Goal: Find specific page/section: Find specific page/section

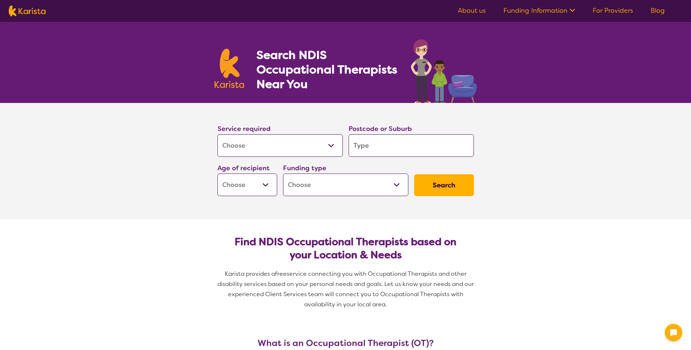
select select "[MEDICAL_DATA]"
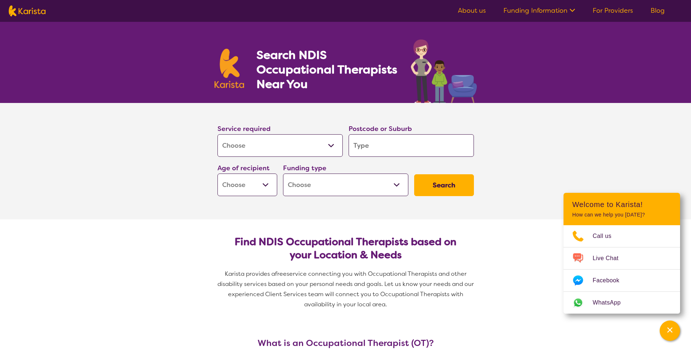
click at [330, 146] on select "Allied Health Assistant Assessment ([MEDICAL_DATA] or [MEDICAL_DATA]) Behaviour…" at bounding box center [279, 145] width 125 height 23
click at [374, 144] on input "search" at bounding box center [410, 145] width 125 height 23
type input "4"
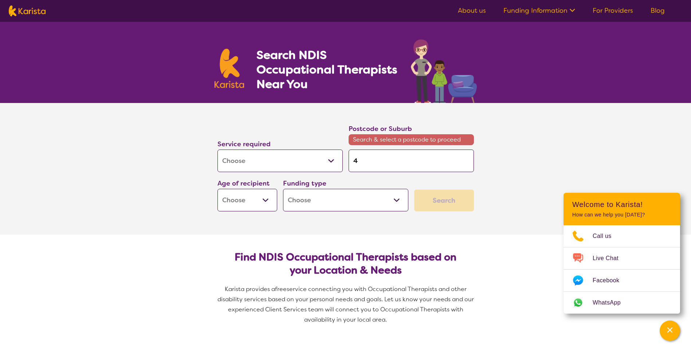
type input "42"
type input "421"
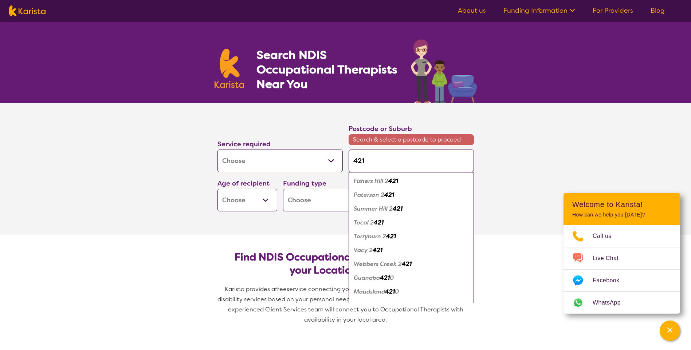
type input "4217"
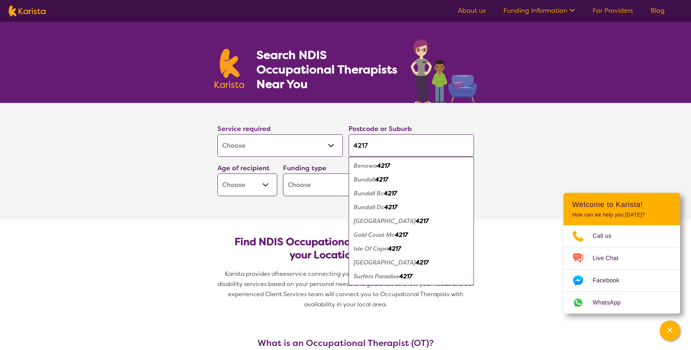
type input "4217"
click at [371, 278] on em "Surfers Paradise" at bounding box center [377, 277] width 46 height 8
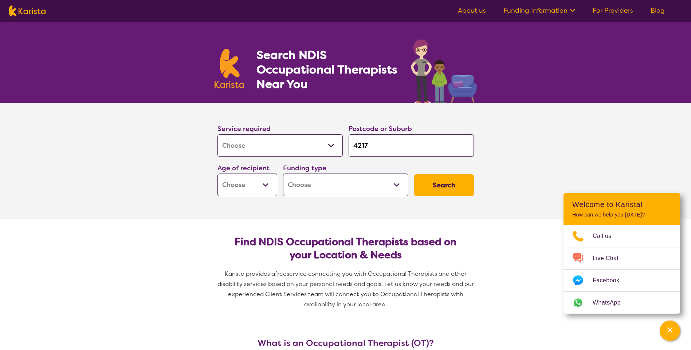
click at [265, 185] on select "Early Childhood - 0 to 9 Child - 10 to 11 Adolescent - 12 to 17 Adult - 18 to 6…" at bounding box center [247, 185] width 60 height 23
select select "EC"
click at [217, 174] on select "Early Childhood - 0 to 9 Child - 10 to 11 Adolescent - 12 to 17 Adult - 18 to 6…" at bounding box center [247, 185] width 60 height 23
select select "EC"
click at [397, 185] on select "Home Care Package (HCP) National Disability Insurance Scheme (NDIS) I don't know" at bounding box center [345, 185] width 125 height 23
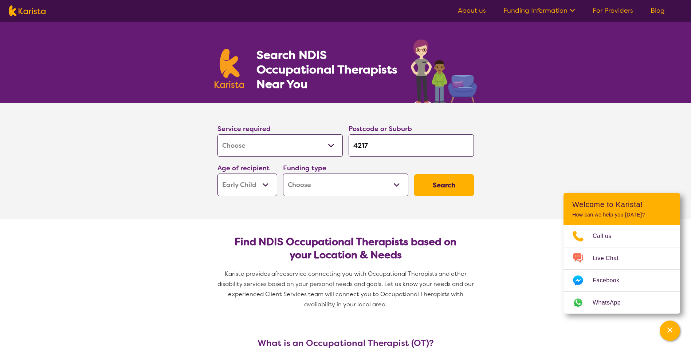
select select "i-don-t-know"
click at [283, 174] on select "Home Care Package (HCP) National Disability Insurance Scheme (NDIS) I don't know" at bounding box center [345, 185] width 125 height 23
select select "i-don-t-know"
click at [448, 185] on button "Search" at bounding box center [444, 185] width 60 height 22
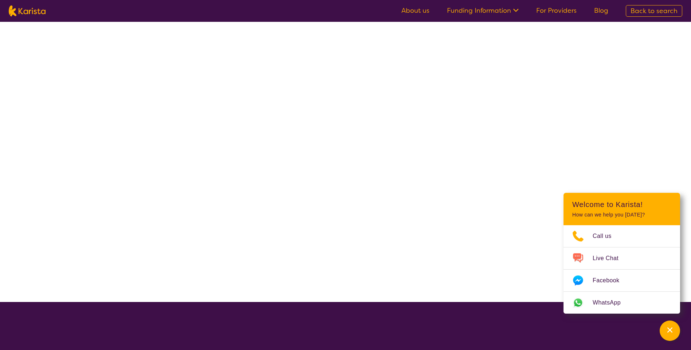
select select "[MEDICAL_DATA]"
select select "EC"
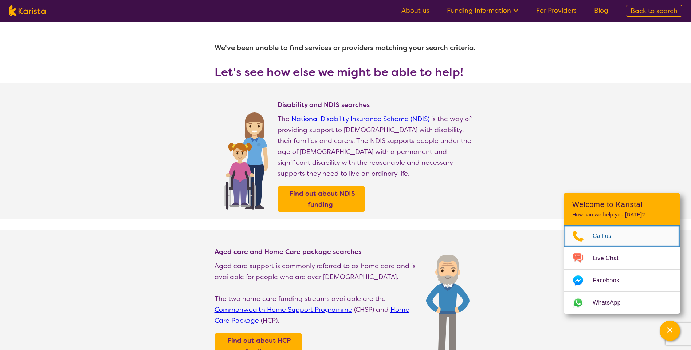
click at [596, 233] on span "Call us" at bounding box center [606, 236] width 28 height 11
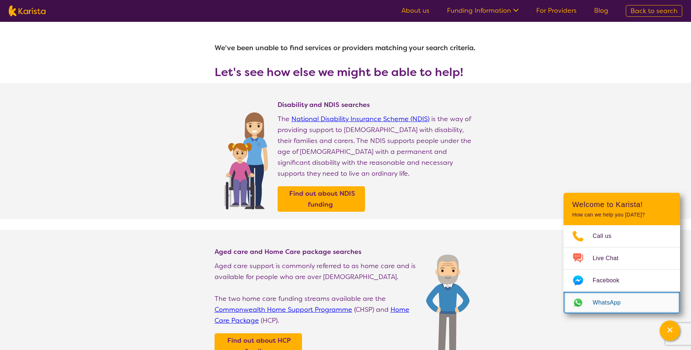
click at [577, 302] on img "Web link opens in a new tab." at bounding box center [577, 303] width 29 height 12
